Goal: Find specific page/section: Find specific page/section

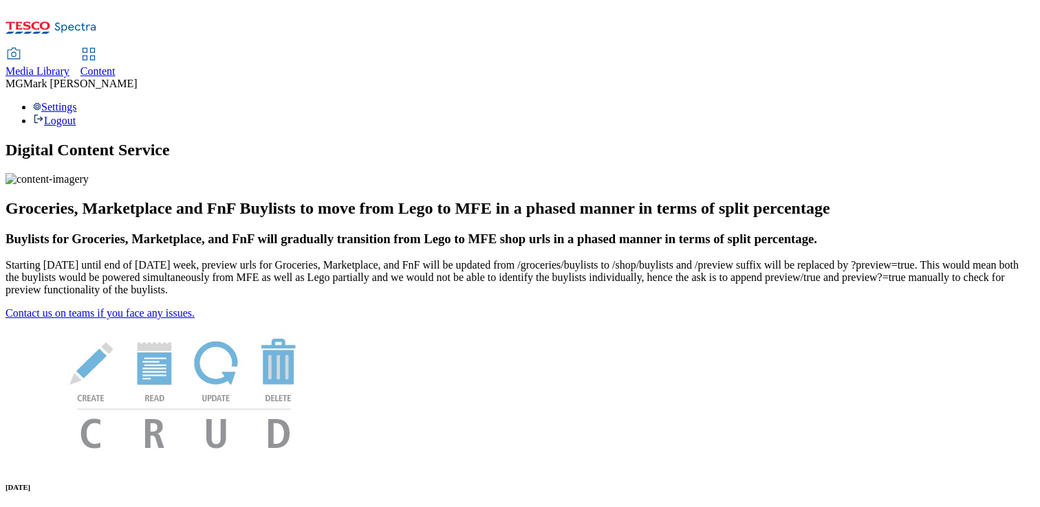
click at [116, 65] on span "Content" at bounding box center [97, 71] width 35 height 12
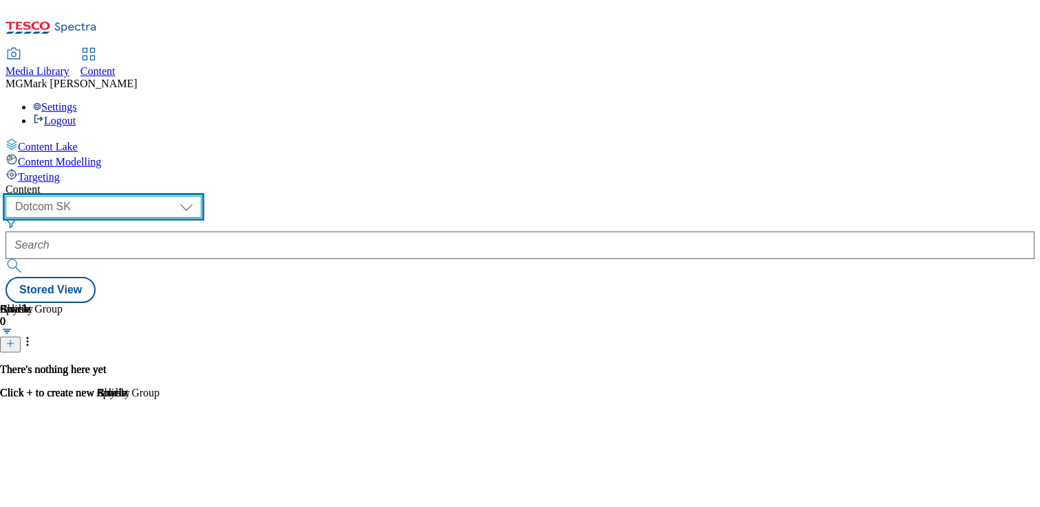
click at [201, 196] on select "Dotcom CZ Dotcom SK ghs-roi ghs-uk Phones UK" at bounding box center [104, 207] width 196 height 22
select select "ghs-uk"
click at [179, 196] on select "Dotcom CZ Dotcom SK ghs-roi ghs-uk Phones UK" at bounding box center [104, 207] width 196 height 22
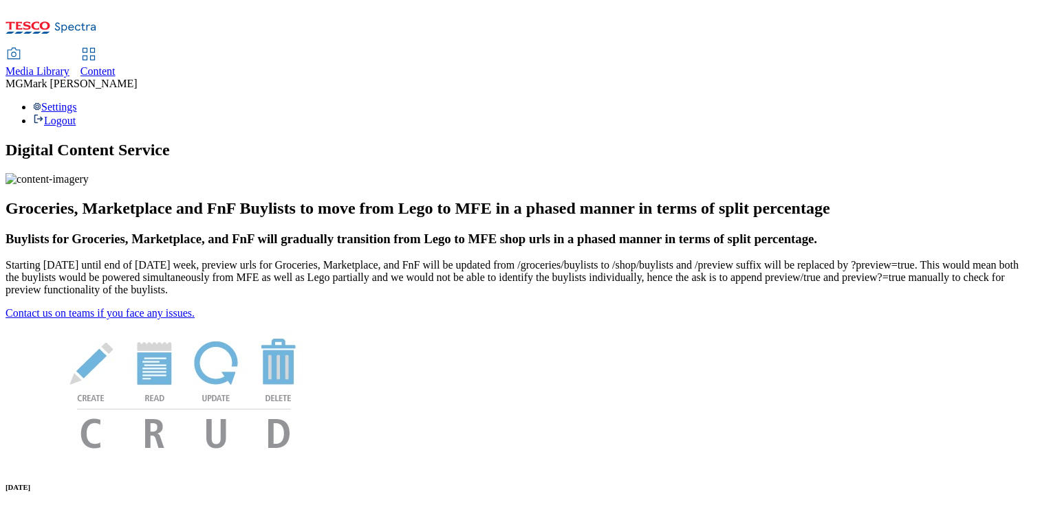
click at [69, 65] on span "Media Library" at bounding box center [38, 71] width 64 height 12
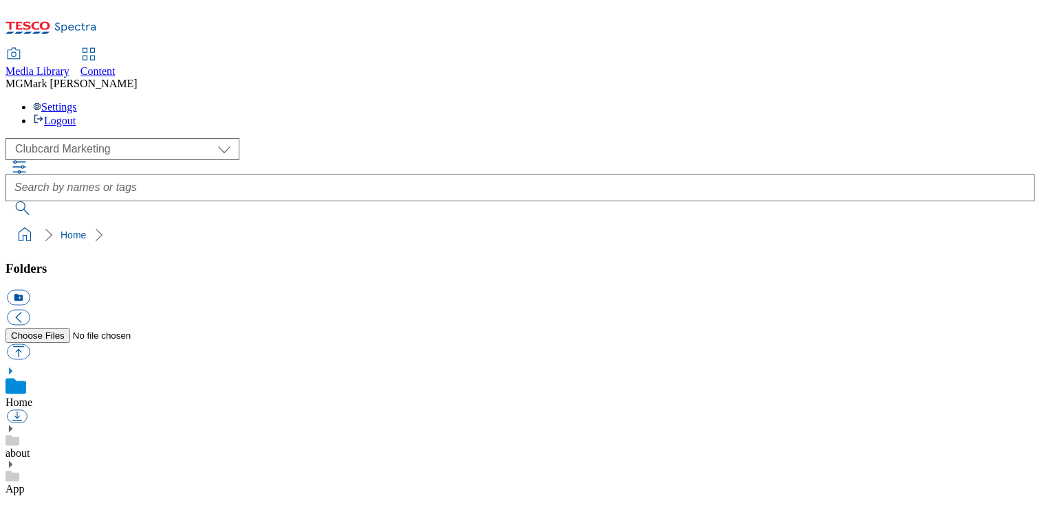
scroll to position [1, 0]
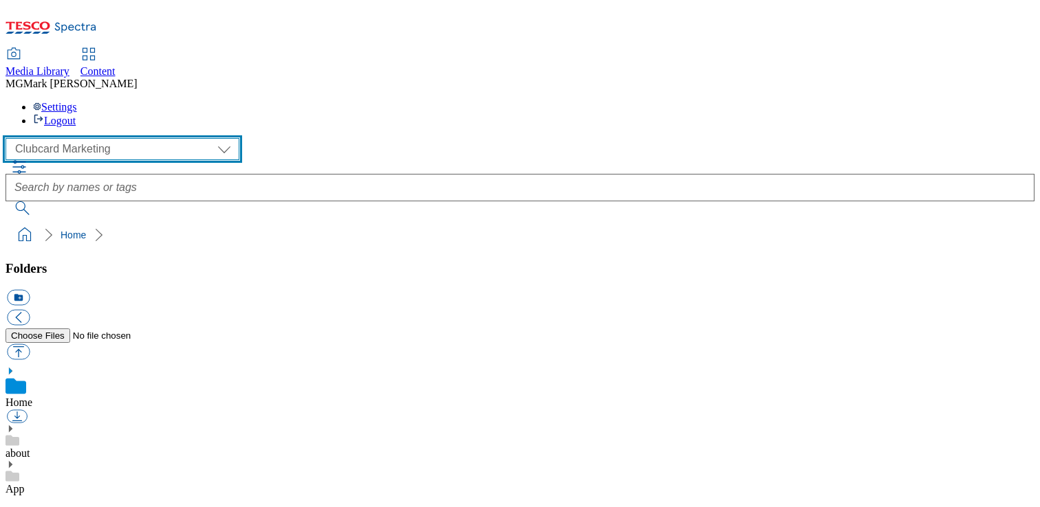
click at [87, 138] on select "Clubcard Marketing Dotcom UK FnF Stores GHS Marketing UK GHS Product UK GHS ROI…" at bounding box center [123, 149] width 234 height 22
select select "flare-ghs-mktg"
click at [10, 138] on select "Clubcard Marketing Dotcom UK FnF Stores GHS Marketing UK GHS Product UK GHS ROI…" at bounding box center [123, 149] width 234 height 22
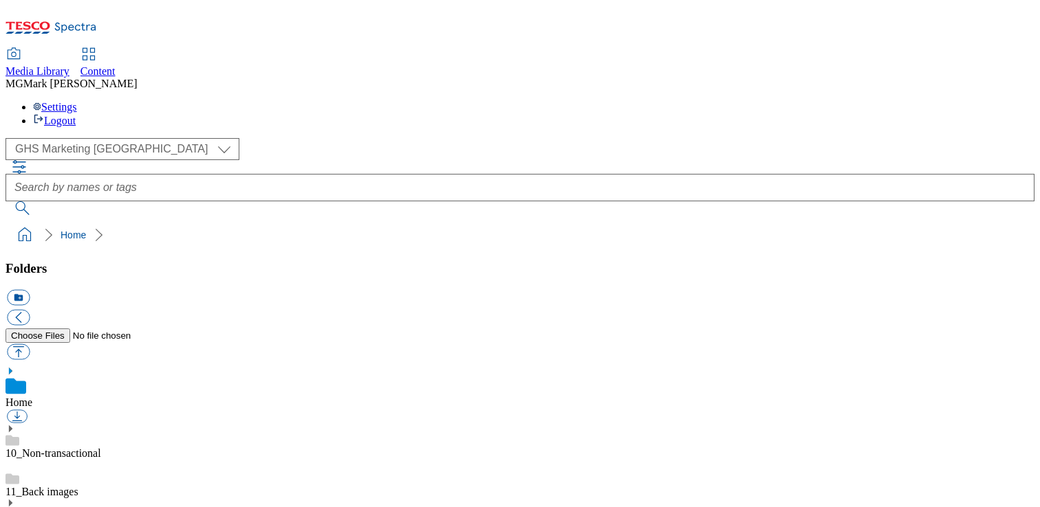
scroll to position [241, 0]
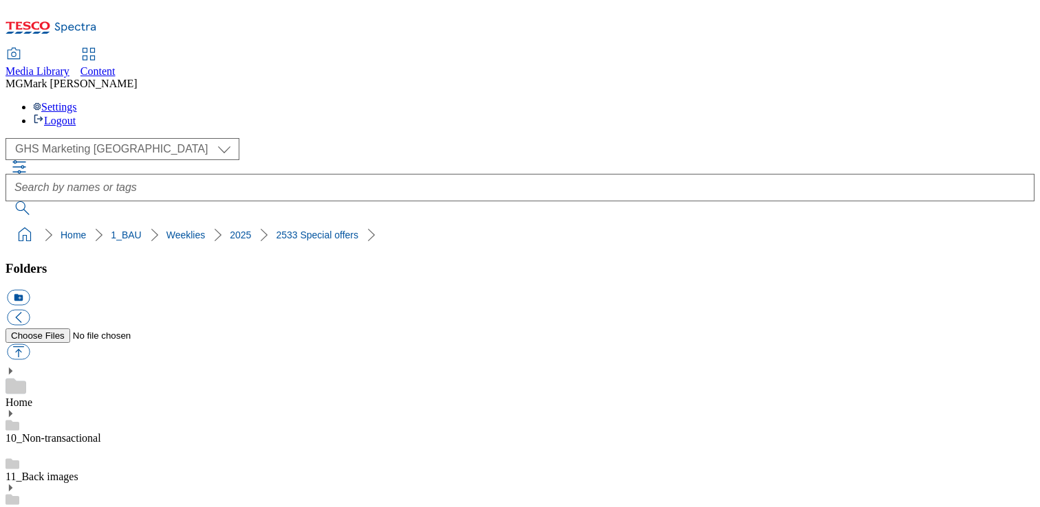
scroll to position [148, 0]
